Goal: Find specific page/section: Find specific page/section

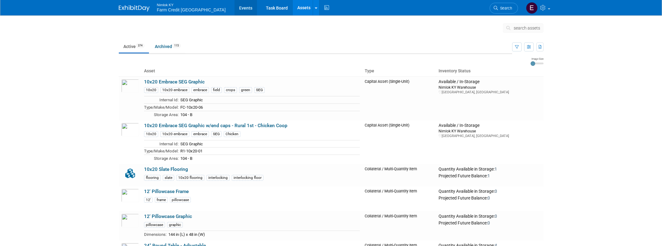
click at [234, 8] on link "Events" at bounding box center [245, 7] width 22 height 15
click at [85, 40] on body "Nimlok KY Farm Credit [GEOGRAPHIC_DATA] Events Task Board Assets Search Assets …" at bounding box center [331, 123] width 662 height 246
click at [234, 8] on link "Events" at bounding box center [245, 7] width 22 height 15
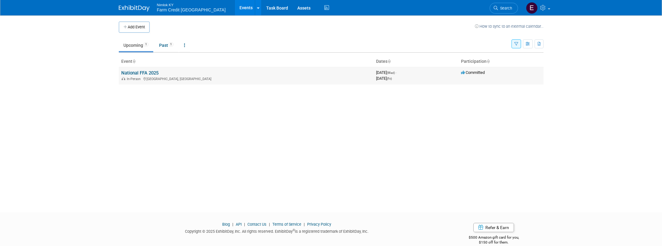
click at [146, 72] on link "National FFA 2025" at bounding box center [139, 73] width 37 height 6
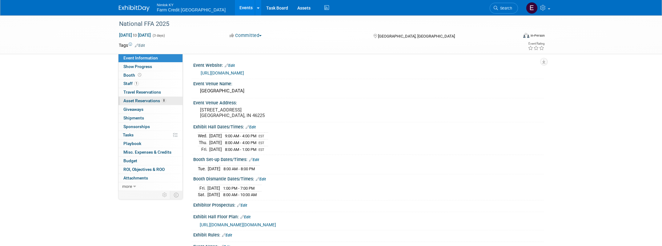
click at [151, 99] on span "Asset Reservations 8" at bounding box center [144, 100] width 43 height 5
